Goal: Check status: Check status

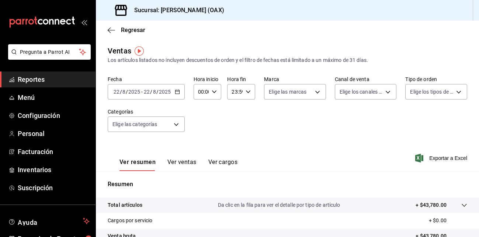
click at [137, 91] on input "2025" at bounding box center [134, 92] width 13 height 6
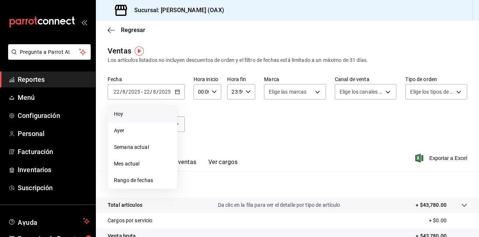
click at [120, 116] on span "Hoy" at bounding box center [142, 114] width 57 height 8
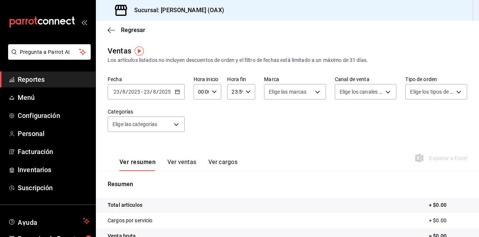
click at [34, 82] on span "Reportes" at bounding box center [54, 80] width 72 height 10
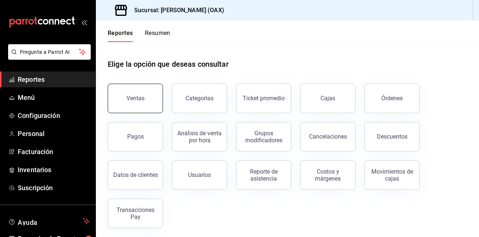
click at [137, 99] on div "Ventas" at bounding box center [136, 98] width 18 height 7
